Goal: Transaction & Acquisition: Purchase product/service

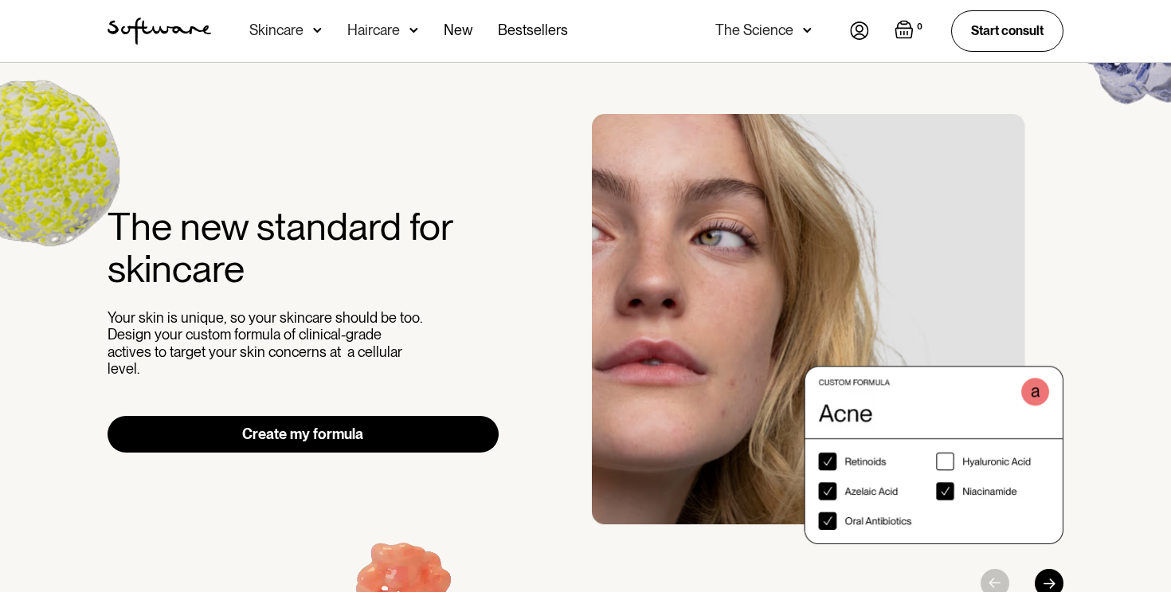
click at [331, 423] on link "Create my formula" at bounding box center [303, 434] width 391 height 37
